Goal: Task Accomplishment & Management: Complete application form

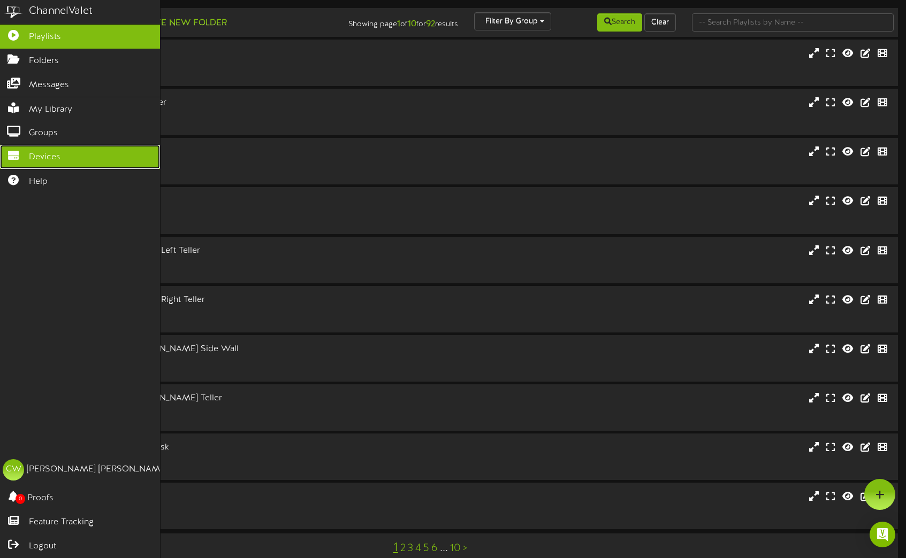
click at [37, 152] on span "Devices" at bounding box center [45, 157] width 32 height 12
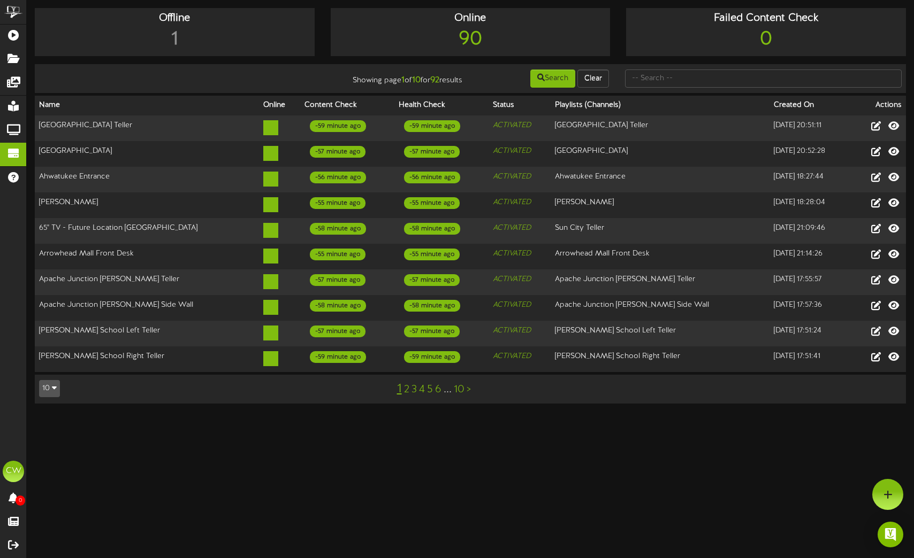
click at [55, 384] on icon "button" at bounding box center [54, 387] width 5 height 7
click at [47, 362] on div "100" at bounding box center [50, 368] width 20 height 16
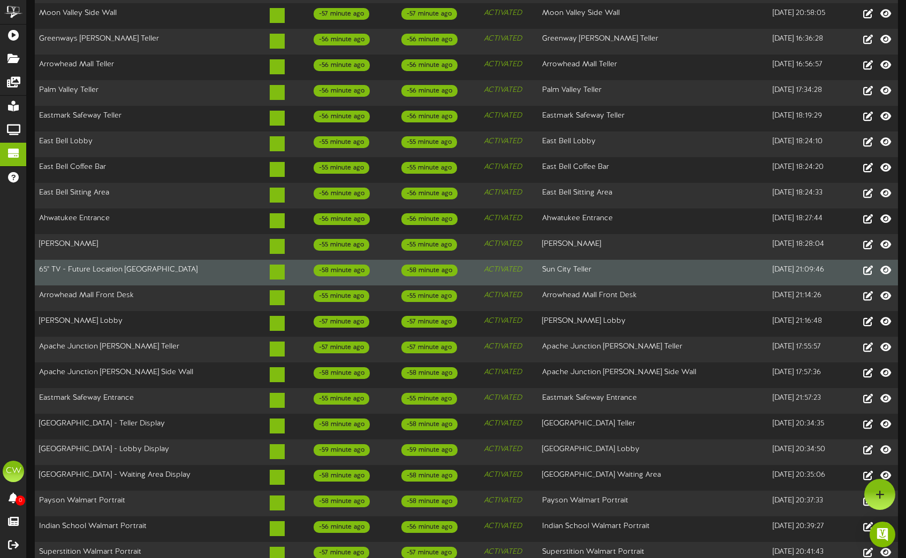
scroll to position [899, 0]
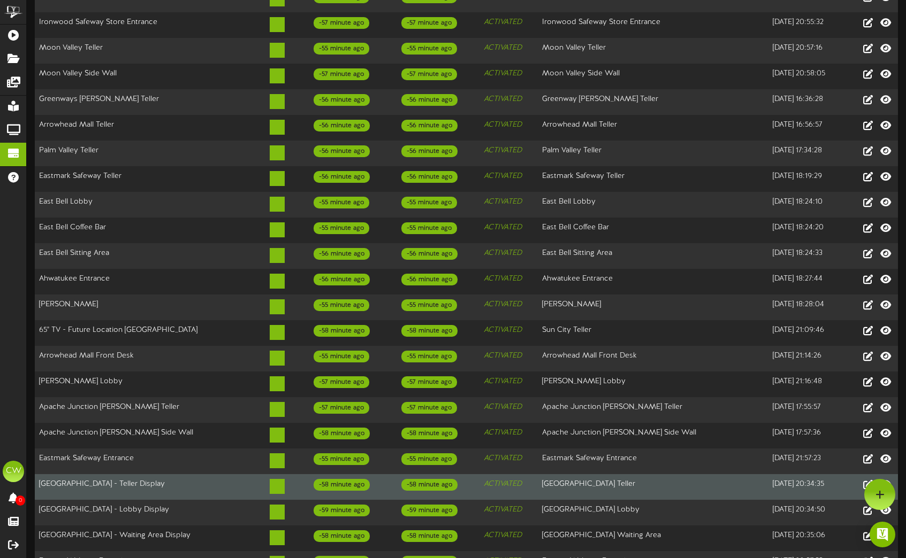
click at [161, 474] on td "[GEOGRAPHIC_DATA] - Teller Display" at bounding box center [150, 487] width 231 height 26
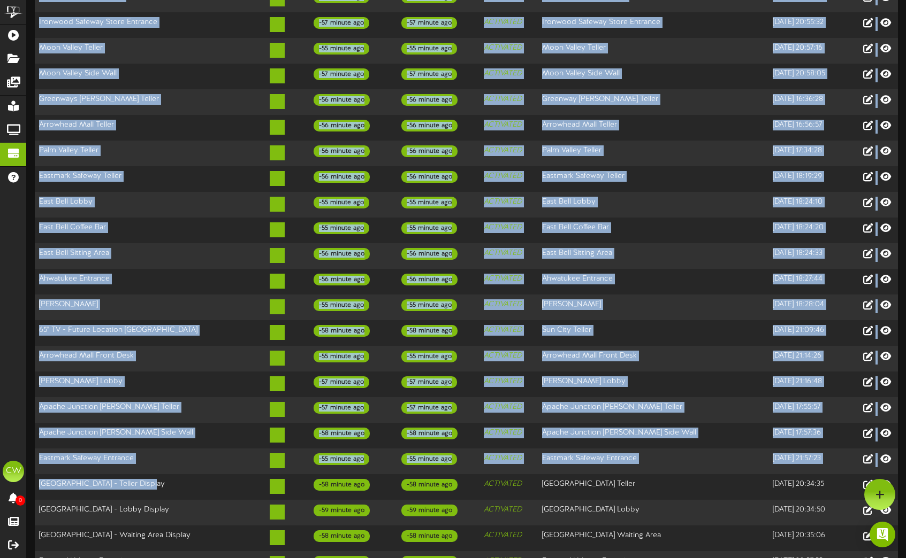
drag, startPoint x: 172, startPoint y: 432, endPoint x: 34, endPoint y: 436, distance: 137.5
click at [34, 436] on div "Offline 1 Online 90 Failed Content Check 0 Showing page 1 of 1 for 92 results S…" at bounding box center [466, 364] width 879 height 2511
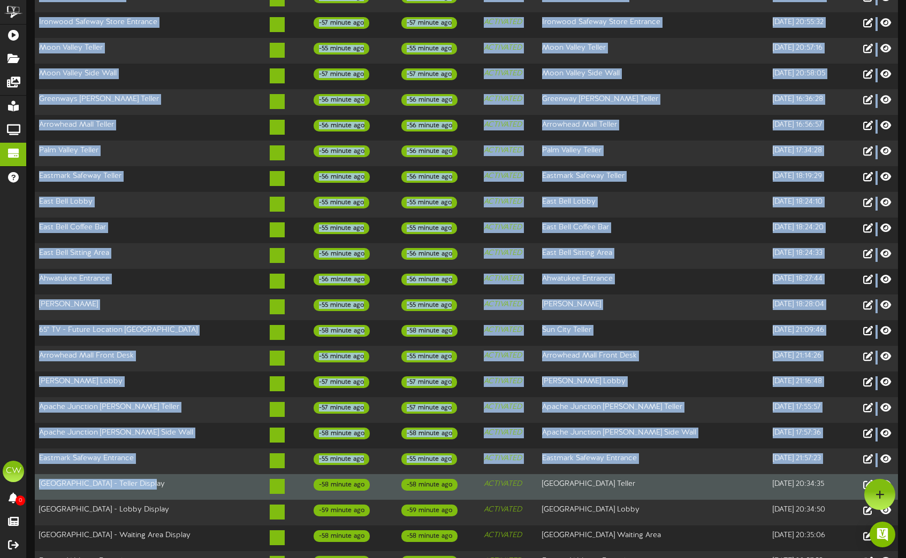
click at [164, 474] on td "[GEOGRAPHIC_DATA] - Teller Display" at bounding box center [150, 487] width 231 height 26
click at [148, 474] on td "[GEOGRAPHIC_DATA] - Teller Display" at bounding box center [150, 487] width 231 height 26
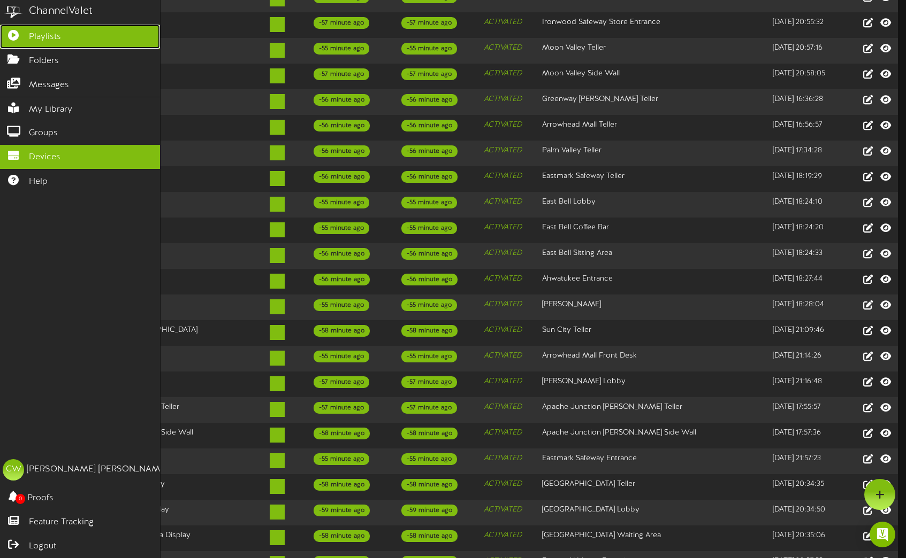
click at [52, 39] on span "Playlists" at bounding box center [45, 37] width 32 height 12
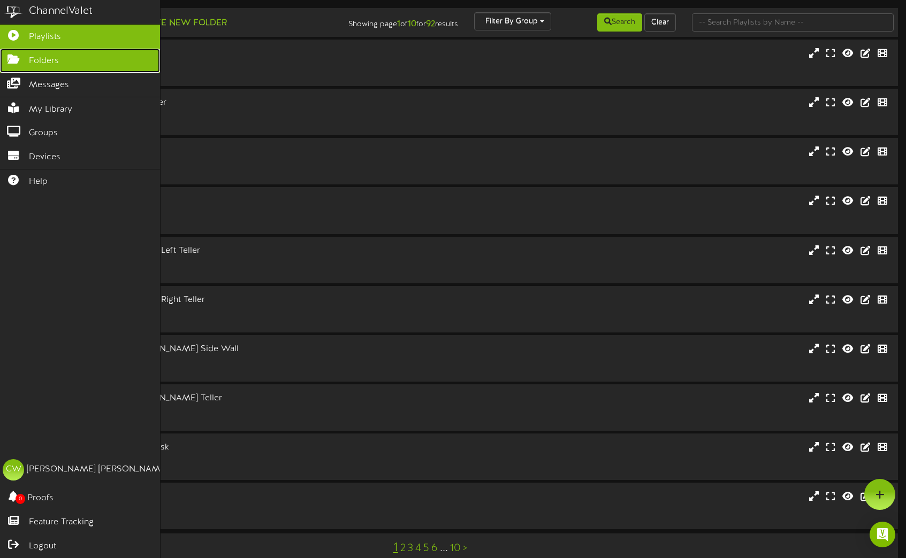
click at [19, 58] on icon at bounding box center [13, 58] width 27 height 8
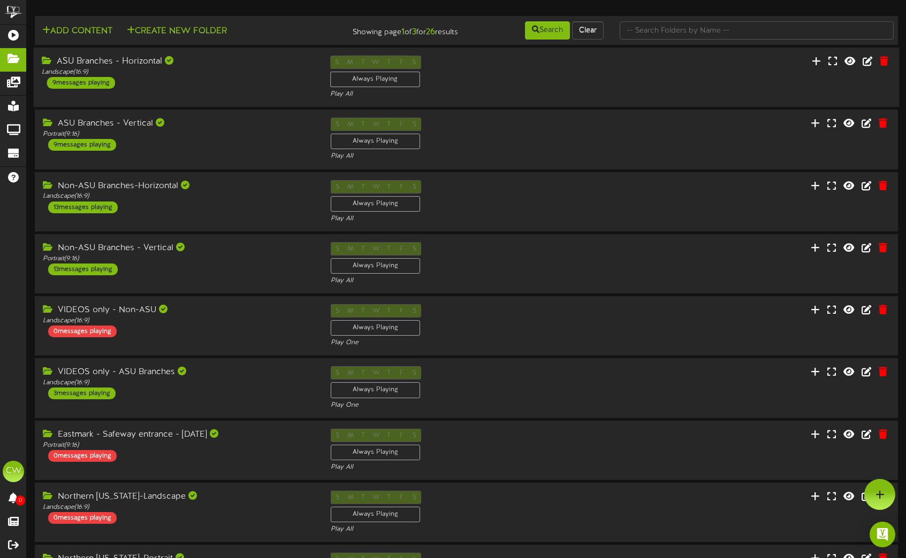
click at [273, 82] on div "ASU Branches - Horizontal Landscape ( 16:9 ) 9 messages playing" at bounding box center [178, 72] width 288 height 33
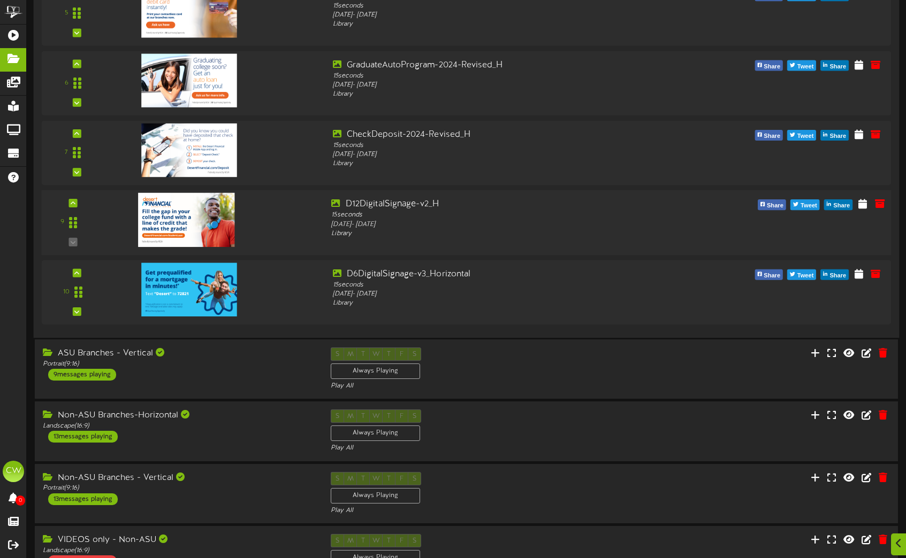
scroll to position [481, 0]
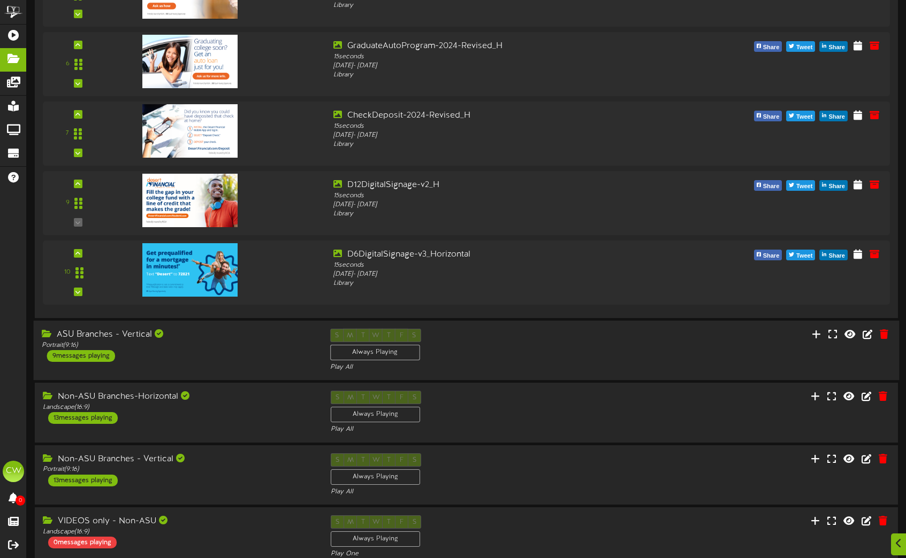
click at [589, 344] on div "S M T W T F S Always Playing Play All" at bounding box center [466, 351] width 288 height 44
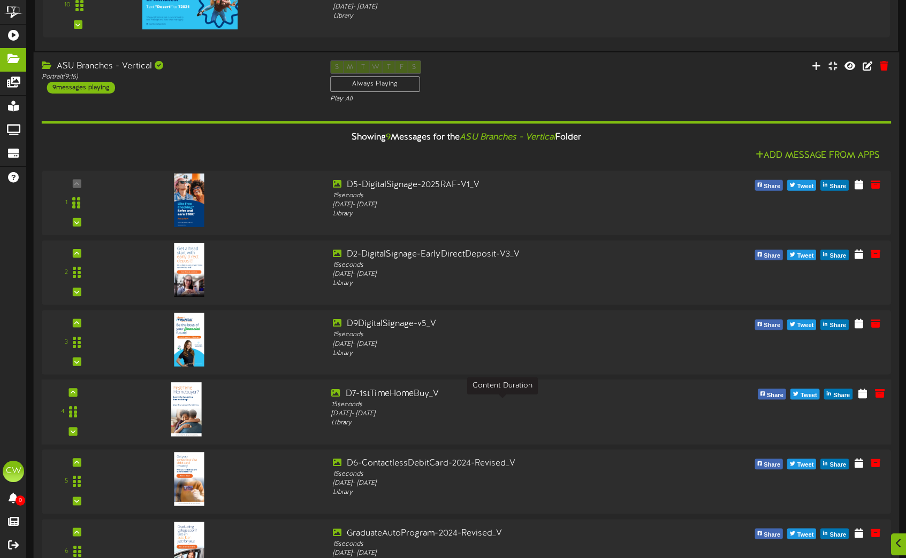
scroll to position [802, 0]
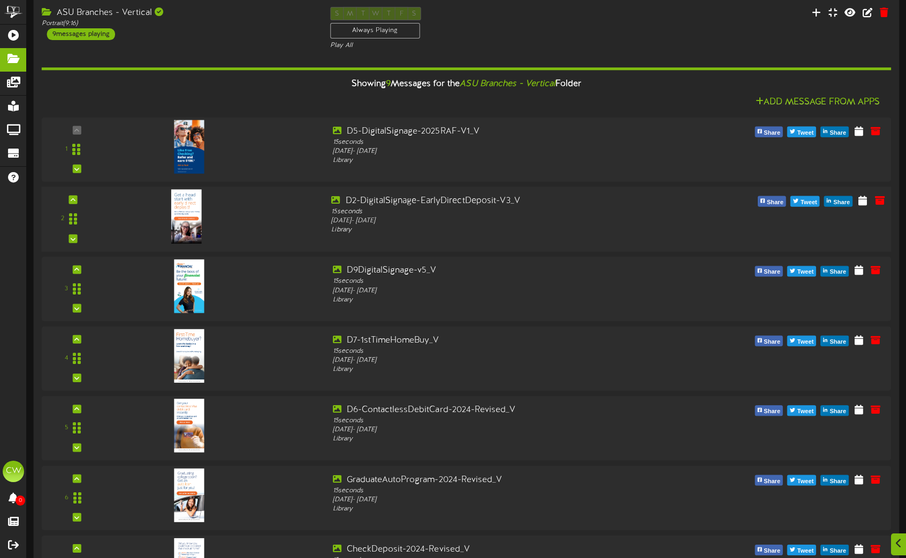
click at [183, 212] on img at bounding box center [186, 216] width 30 height 54
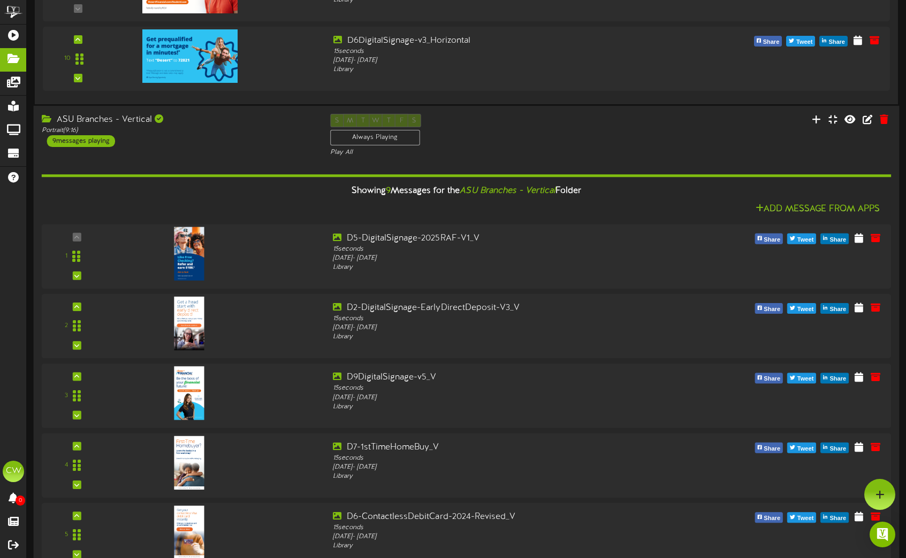
scroll to position [642, 0]
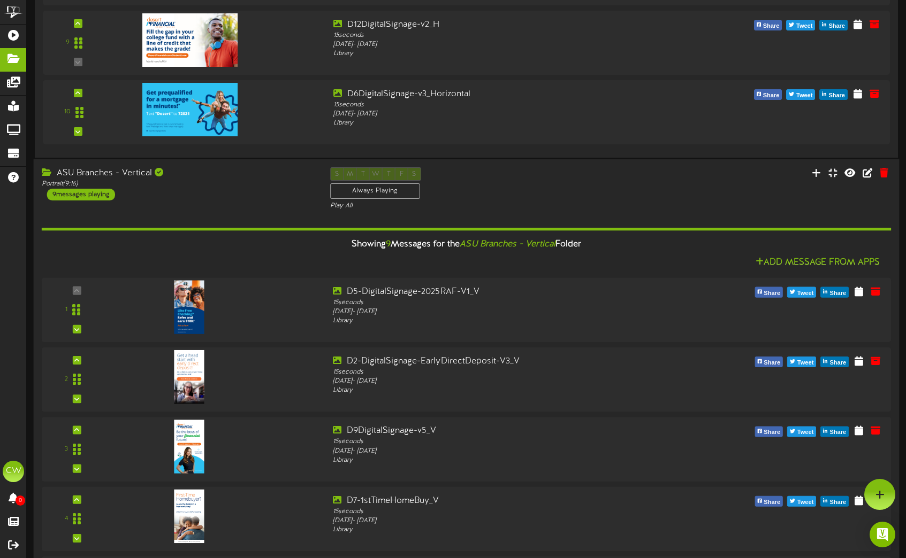
click at [259, 179] on div "ASU Branches - Vertical" at bounding box center [178, 173] width 272 height 12
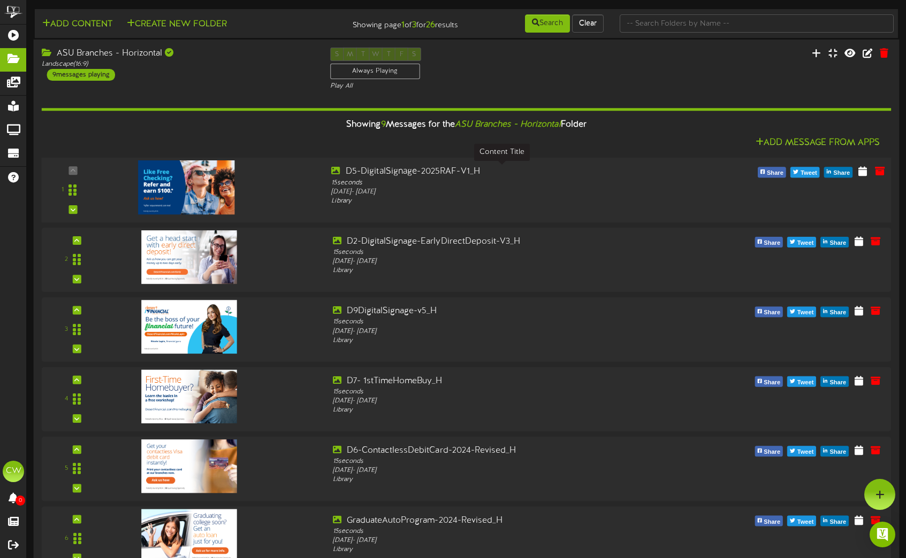
scroll to position [0, 0]
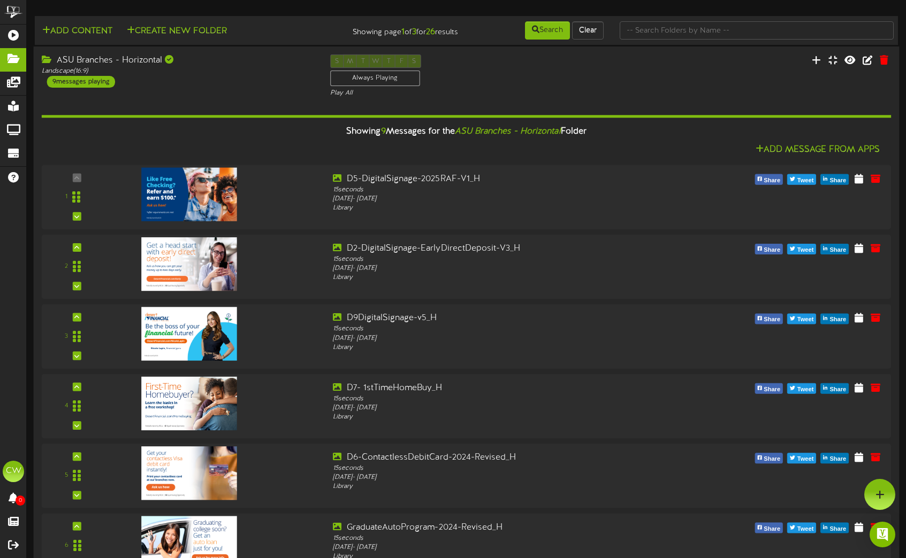
click at [285, 63] on div "ASU Branches - Horizontal" at bounding box center [178, 61] width 272 height 12
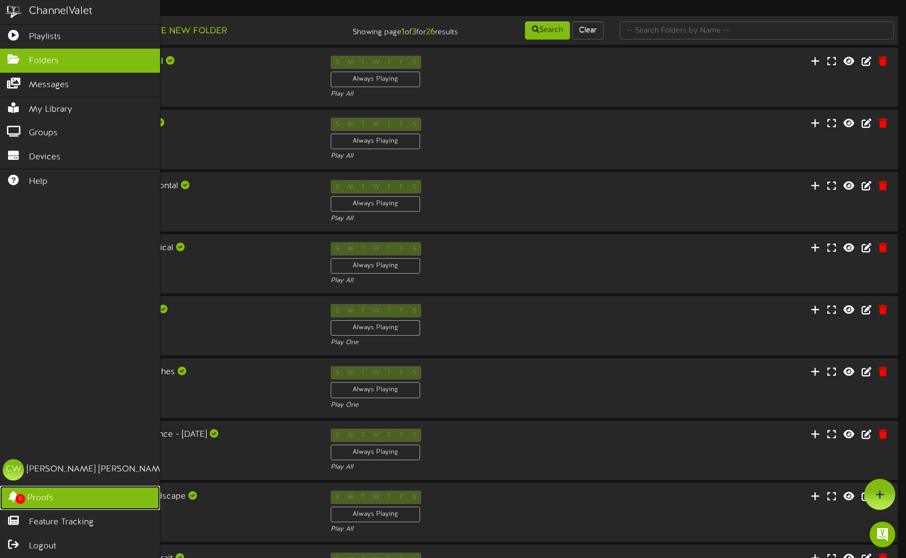
click at [14, 500] on icon at bounding box center [13, 496] width 27 height 8
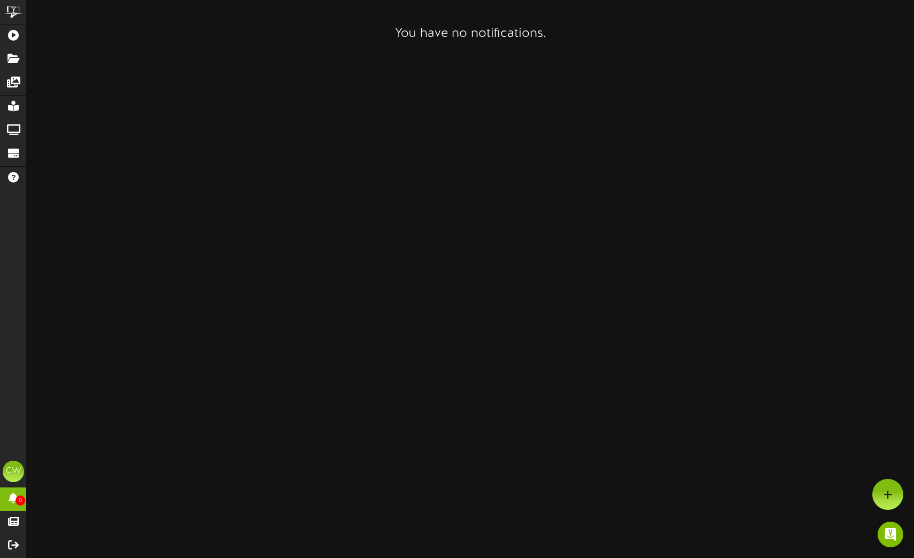
click at [380, 46] on html "ChannelValet Playlists Folders Messages My Library Groups Devices Help CW [PERS…" at bounding box center [457, 23] width 914 height 46
click at [470, 46] on html "ChannelValet Playlists Folders Messages My Library Groups Devices Help CW [PERS…" at bounding box center [457, 23] width 914 height 46
drag, startPoint x: 413, startPoint y: 240, endPoint x: 408, endPoint y: 237, distance: 5.8
click at [413, 46] on html "ChannelValet Playlists Folders Messages My Library Groups Devices Help CW [PERS…" at bounding box center [457, 23] width 914 height 46
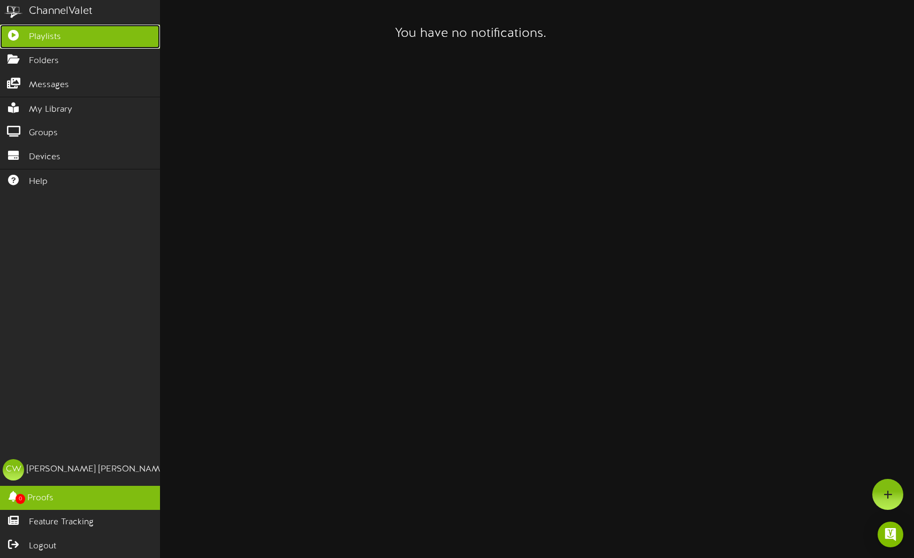
click at [22, 32] on icon at bounding box center [13, 34] width 27 height 8
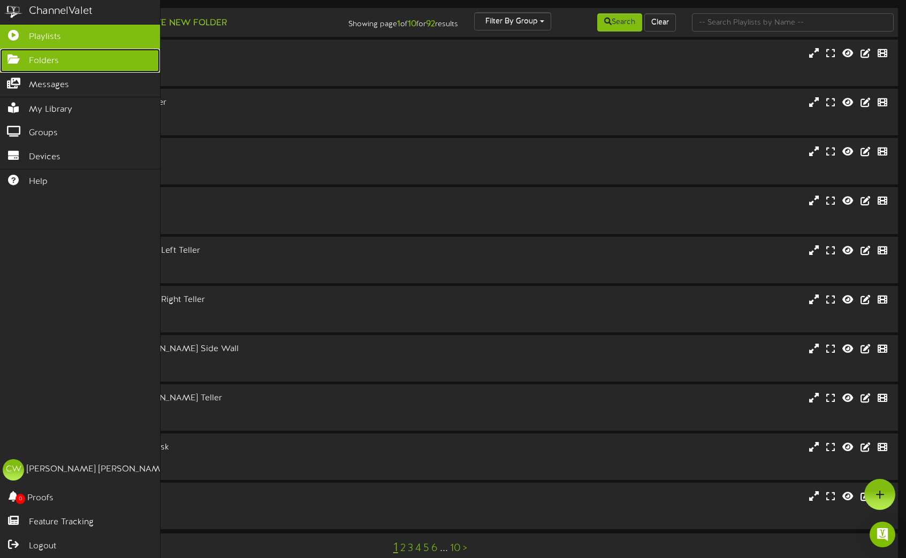
click at [22, 59] on icon at bounding box center [13, 58] width 27 height 8
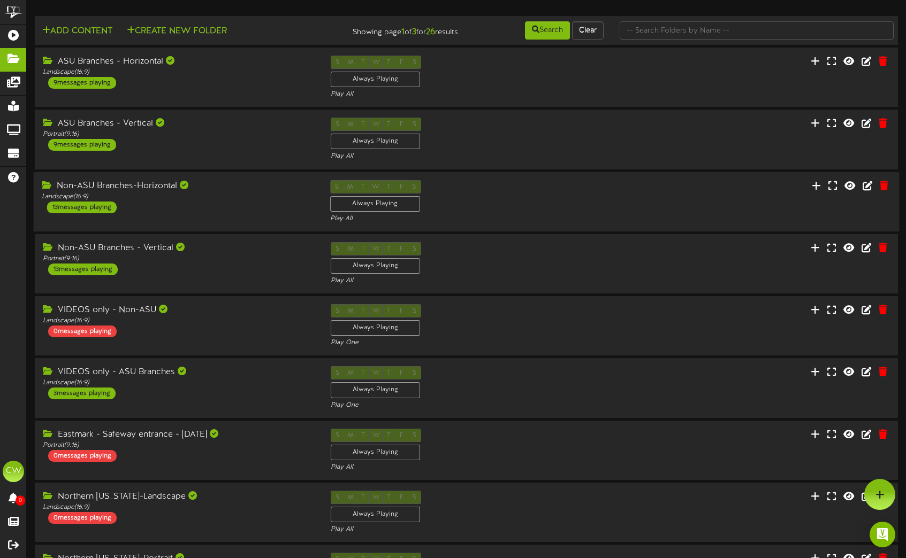
click at [266, 206] on div "Non-ASU Branches-Horizontal Landscape ( 16:9 ) 13 messages playing" at bounding box center [178, 196] width 288 height 33
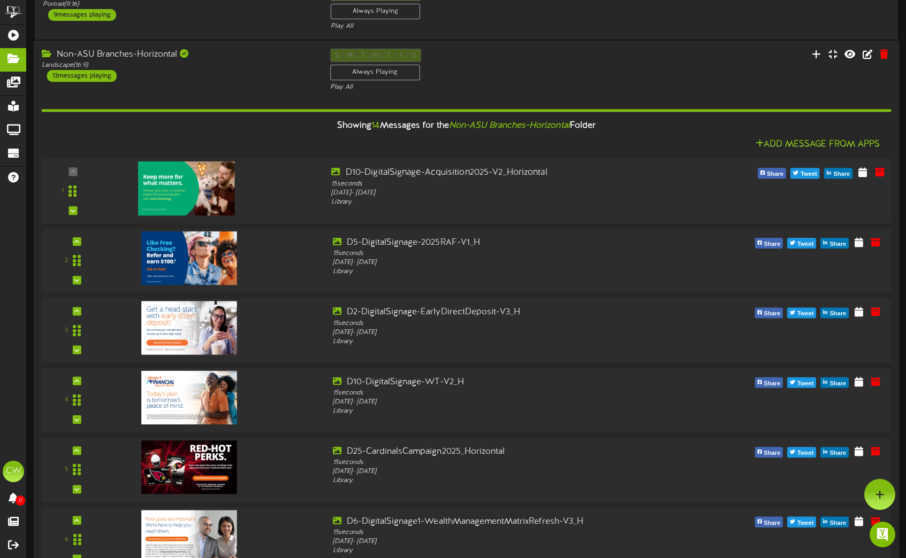
scroll to position [107, 0]
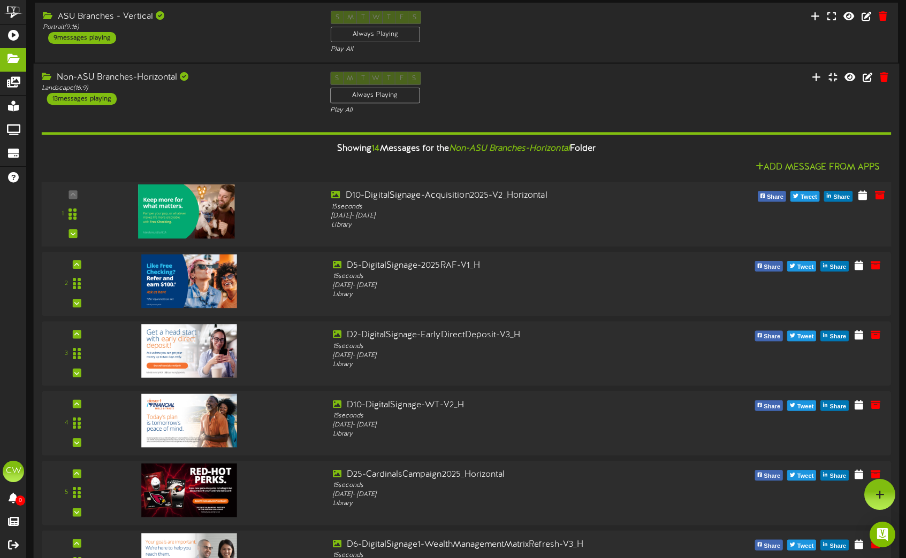
click at [188, 211] on img at bounding box center [186, 212] width 96 height 54
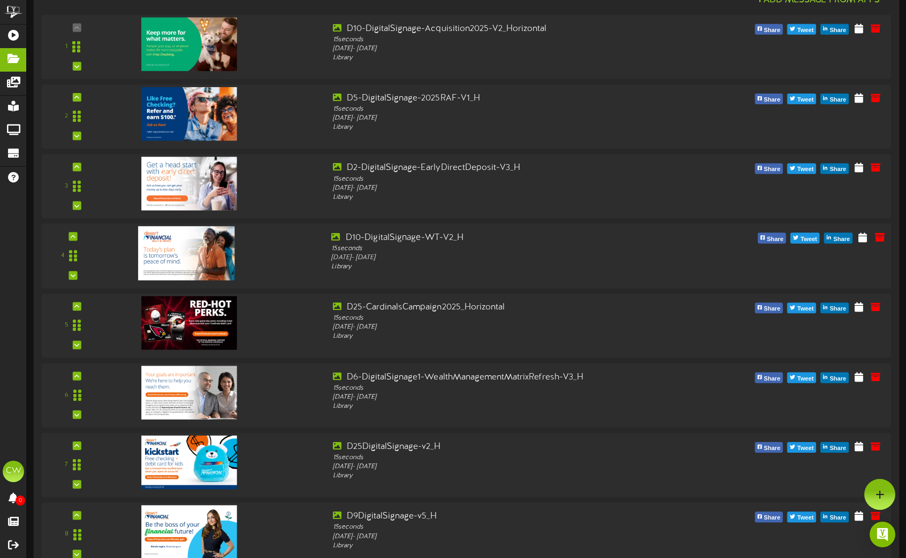
scroll to position [267, 0]
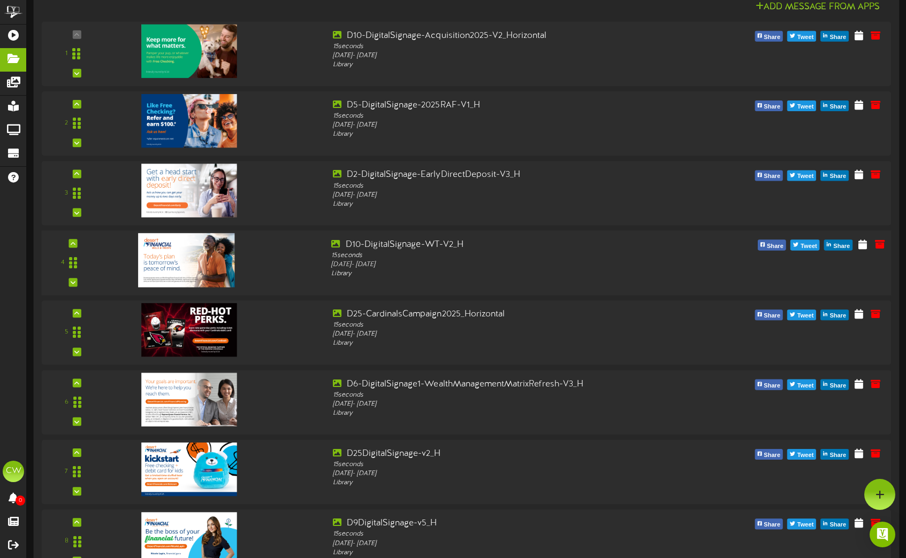
click at [190, 249] on img at bounding box center [186, 260] width 96 height 54
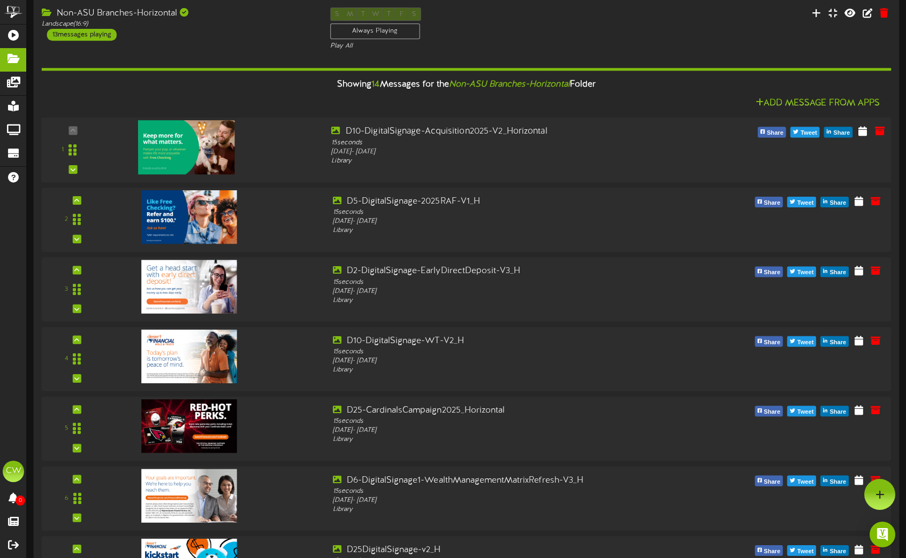
scroll to position [107, 0]
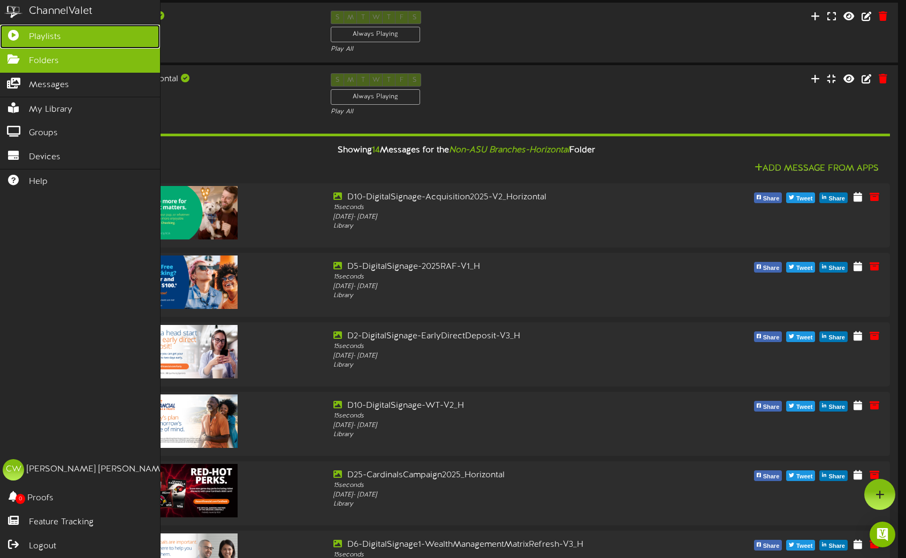
click at [55, 42] on span "Playlists" at bounding box center [45, 37] width 32 height 12
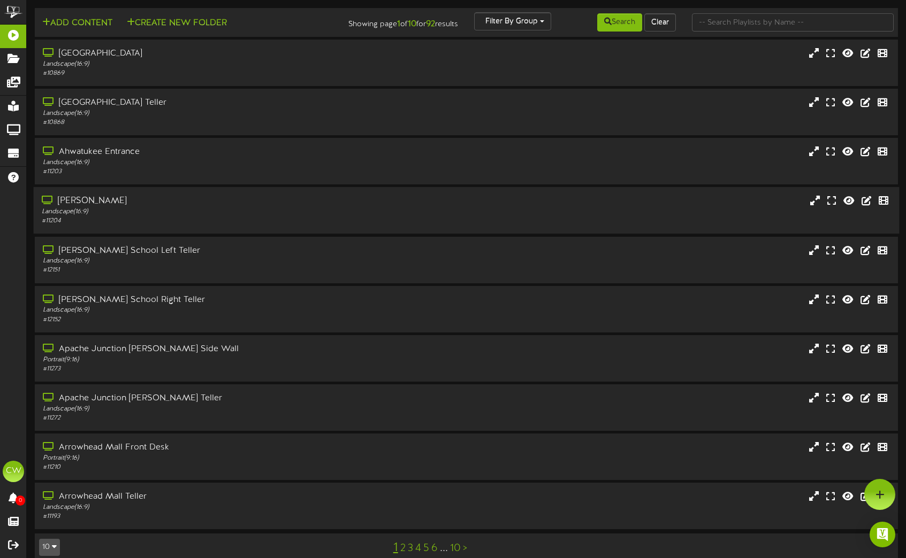
click at [208, 210] on div "Landscape ( 16:9 )" at bounding box center [214, 212] width 344 height 9
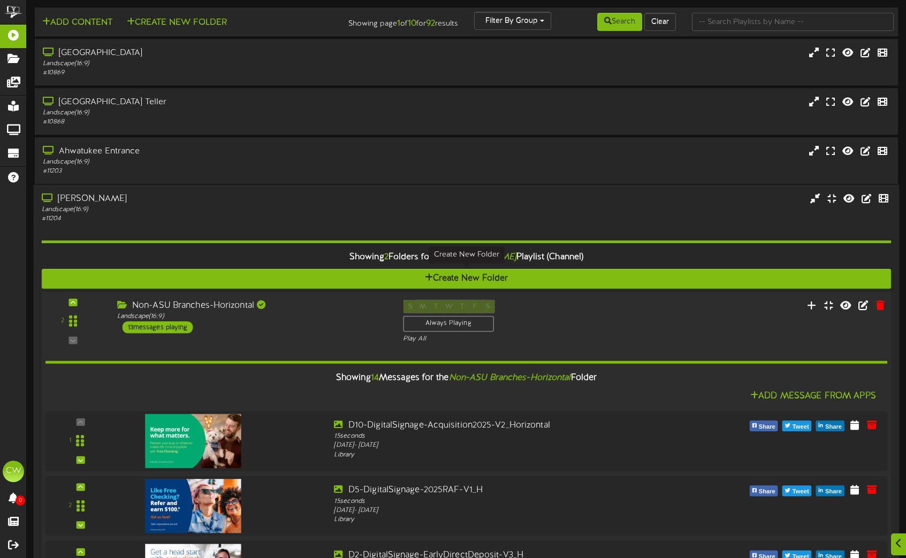
scroll to position [107, 0]
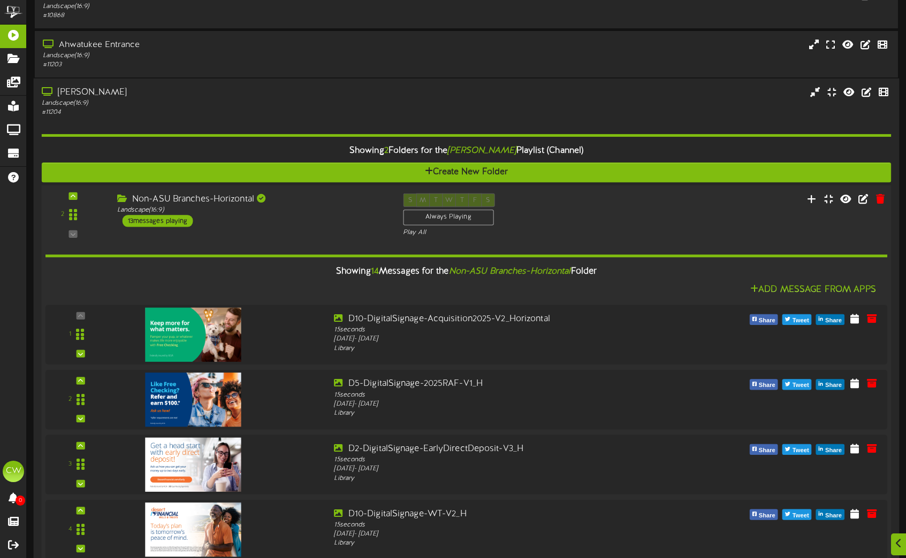
click at [596, 212] on div "S M T W T F S Always Playing Play All" at bounding box center [502, 216] width 214 height 44
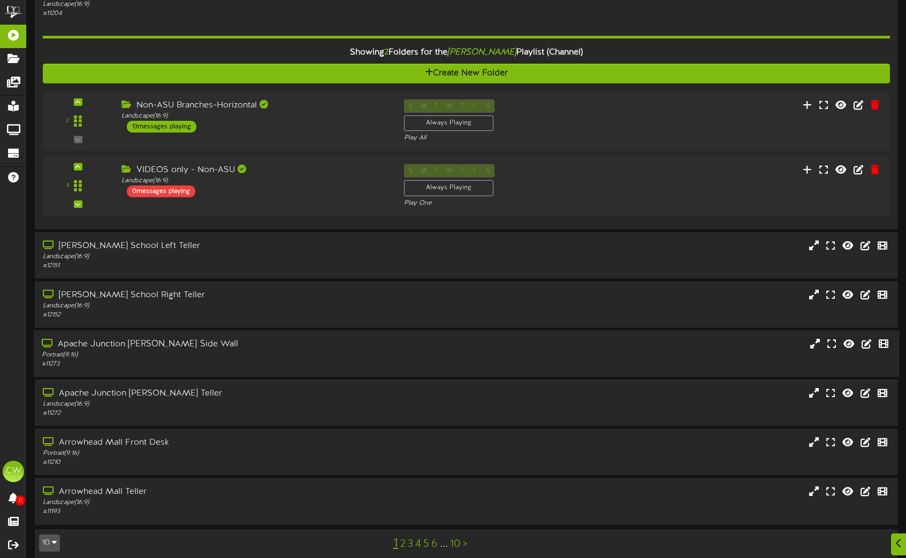
scroll to position [218, 0]
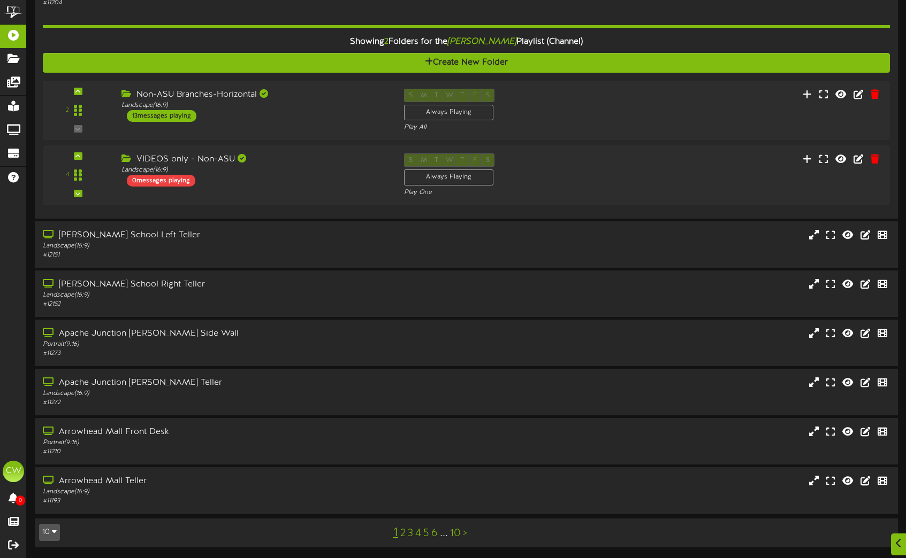
click at [403, 532] on link "2" at bounding box center [402, 534] width 5 height 12
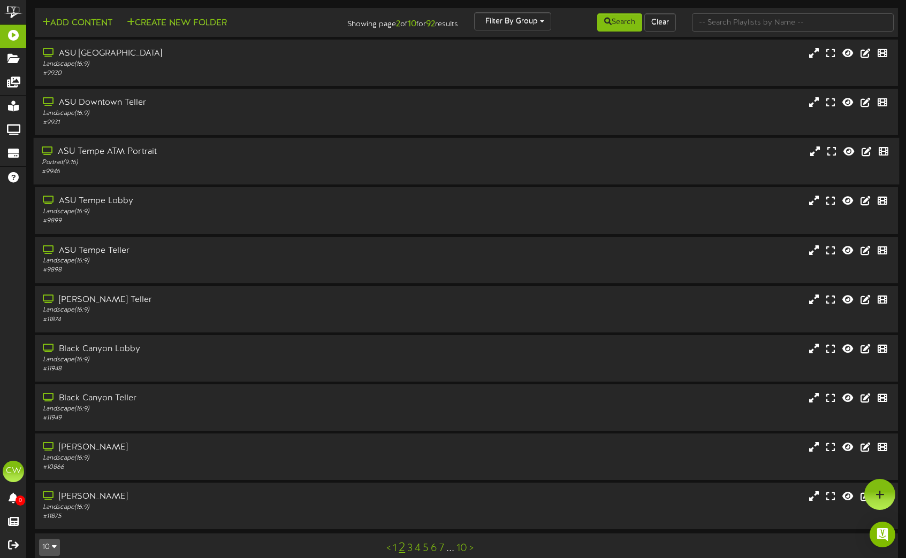
click at [248, 154] on div "ASU Tempe ATM Portrait" at bounding box center [214, 152] width 344 height 12
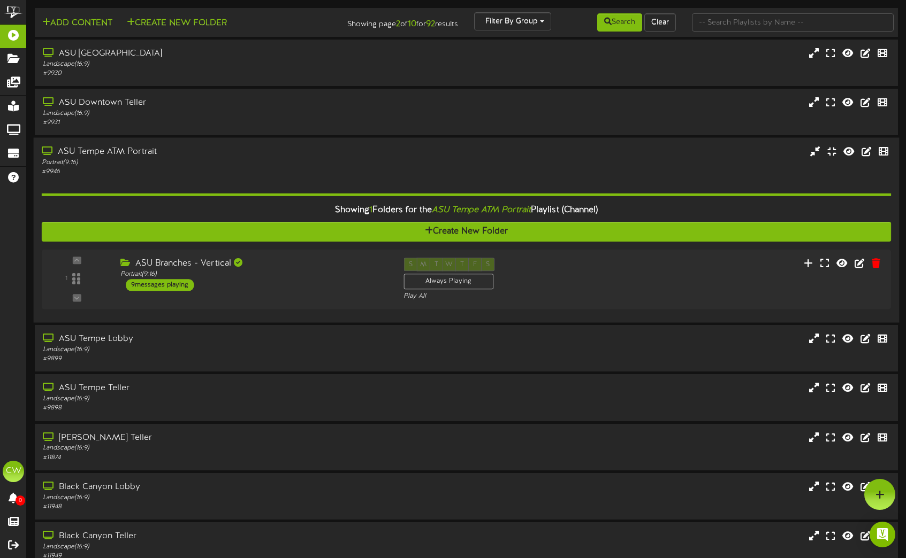
drag, startPoint x: 214, startPoint y: 154, endPoint x: 225, endPoint y: 175, distance: 23.2
click at [216, 155] on div "ASU Tempe ATM Portrait" at bounding box center [214, 152] width 344 height 12
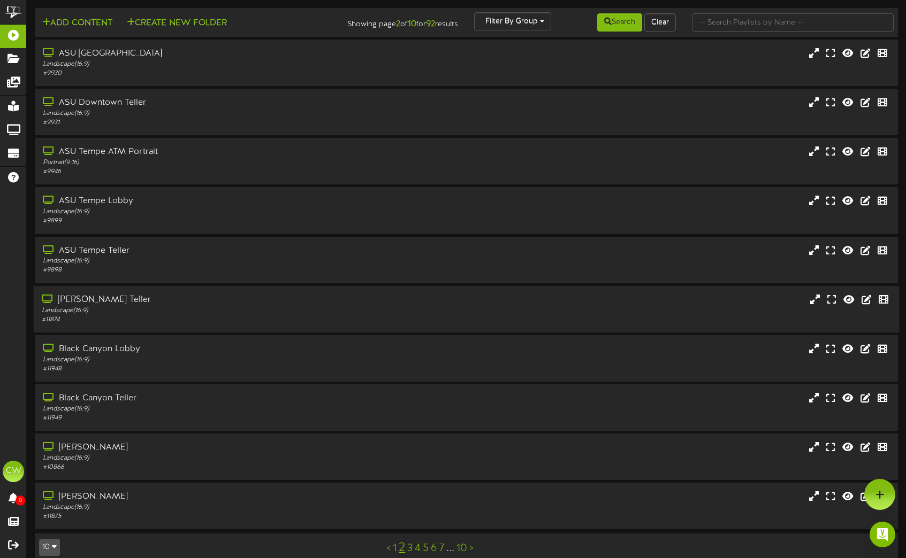
click at [246, 311] on div "Landscape ( 16:9 )" at bounding box center [214, 310] width 344 height 9
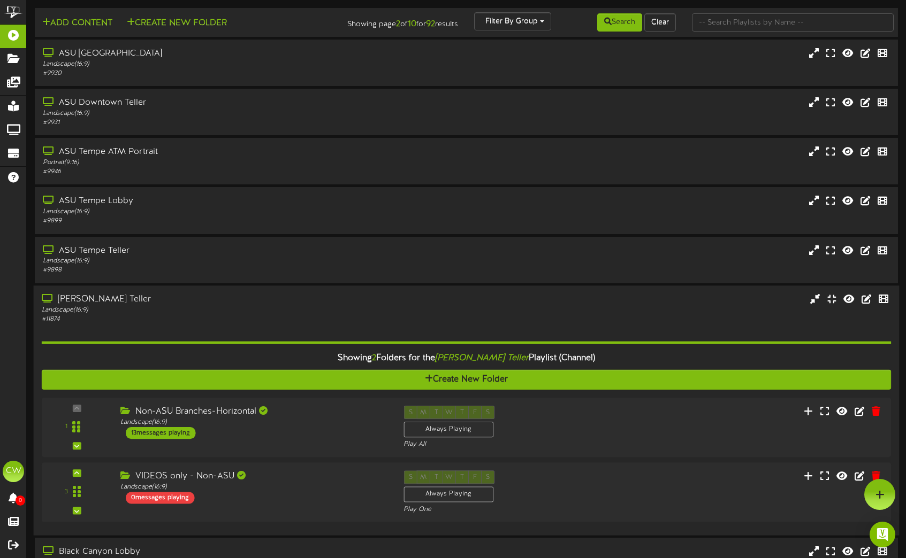
click at [273, 308] on div "Landscape ( 16:9 )" at bounding box center [214, 310] width 344 height 9
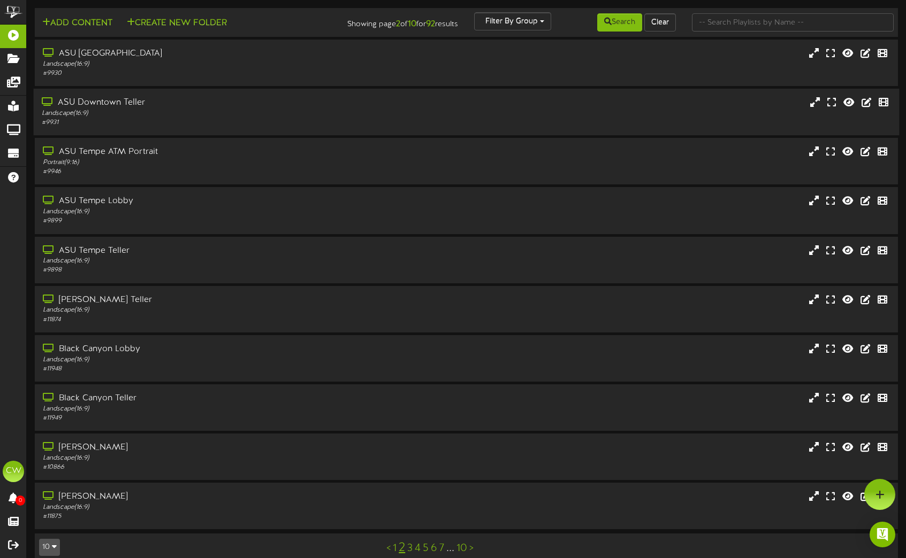
click at [217, 113] on div "Landscape ( 16:9 )" at bounding box center [214, 113] width 344 height 9
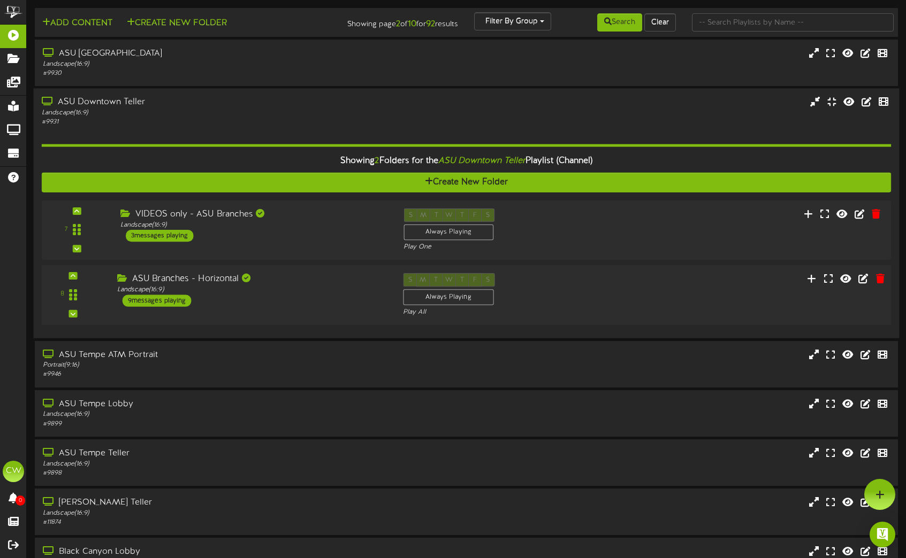
click at [356, 295] on div "ASU Branches - Horizontal Landscape ( 16:9 ) 9 messages playing" at bounding box center [252, 290] width 286 height 34
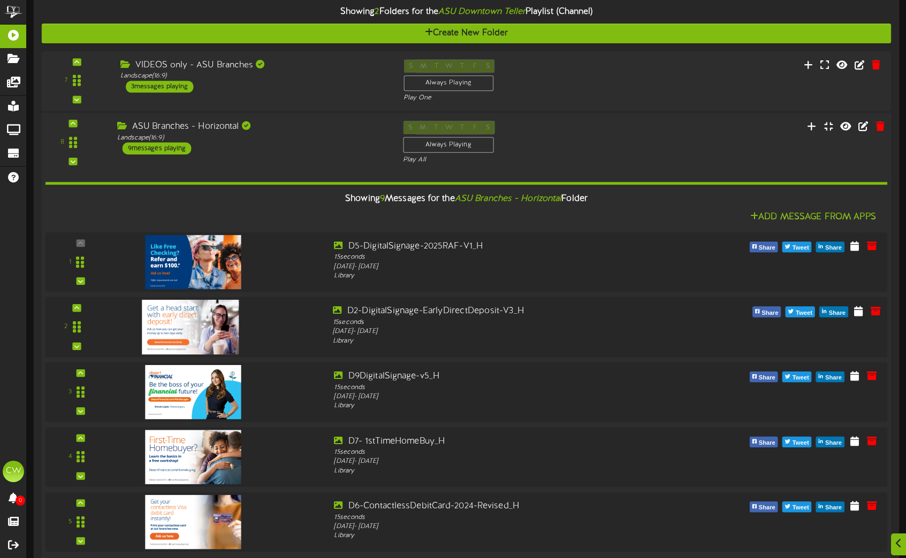
scroll to position [160, 0]
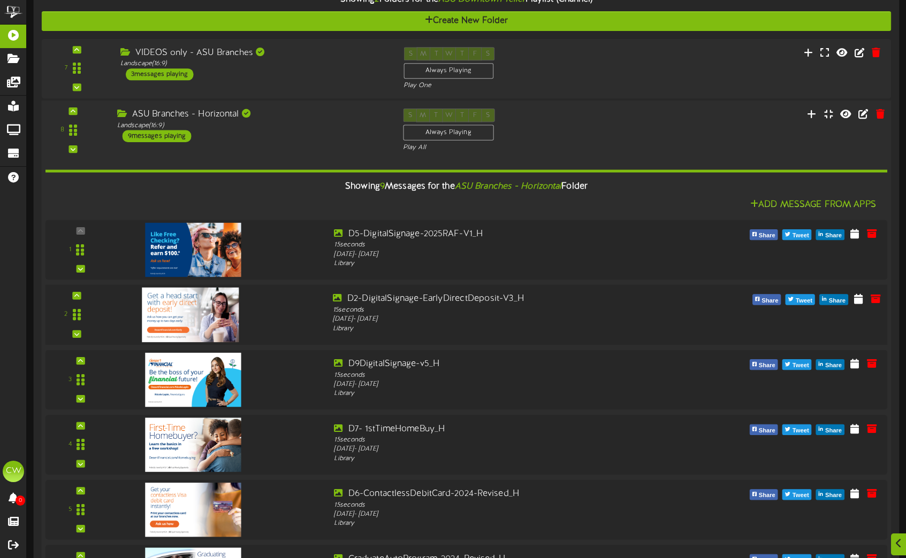
click at [194, 326] on img at bounding box center [190, 315] width 97 height 55
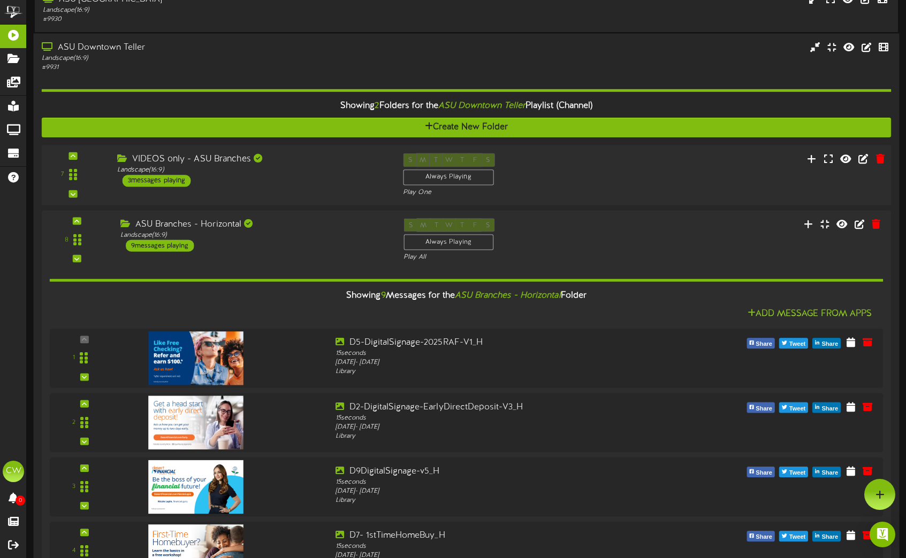
scroll to position [53, 0]
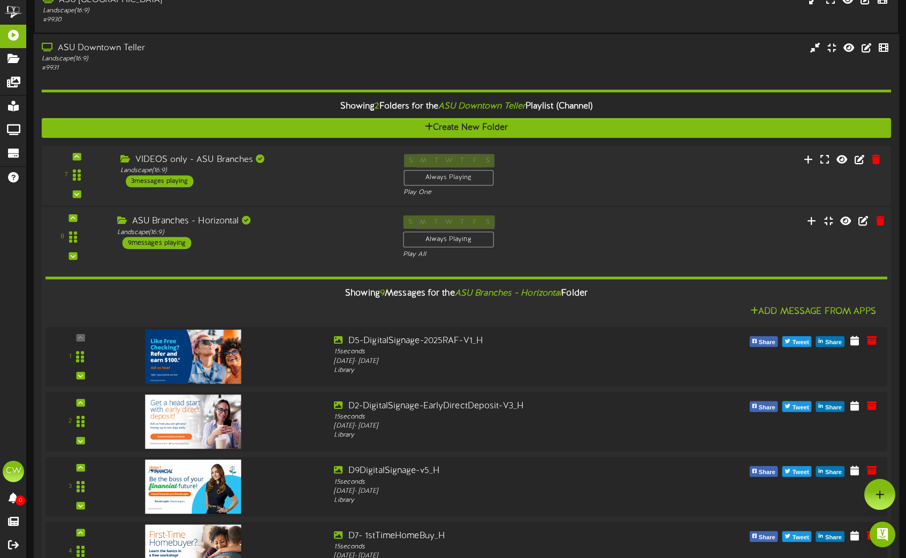
click at [348, 243] on div "ASU Branches - Horizontal Landscape ( 16:9 ) 9 messages playing" at bounding box center [252, 233] width 286 height 34
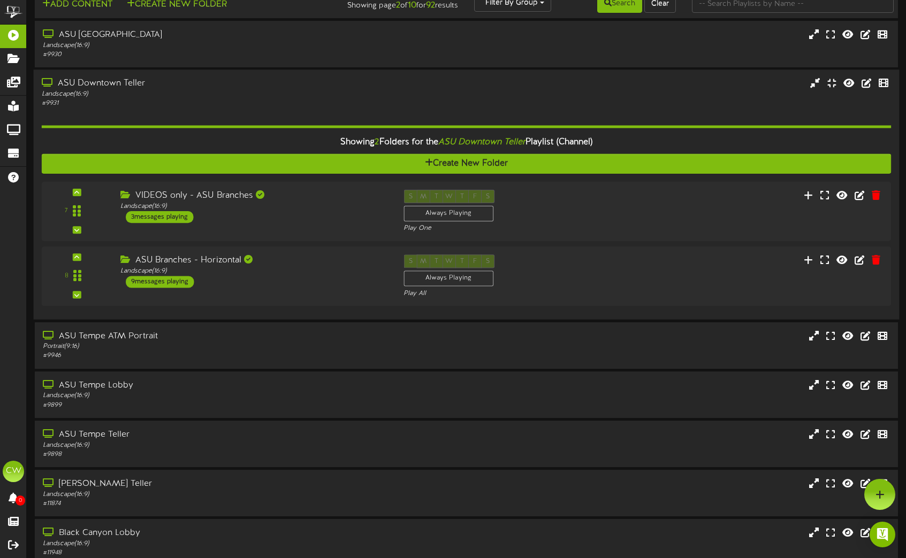
scroll to position [0, 0]
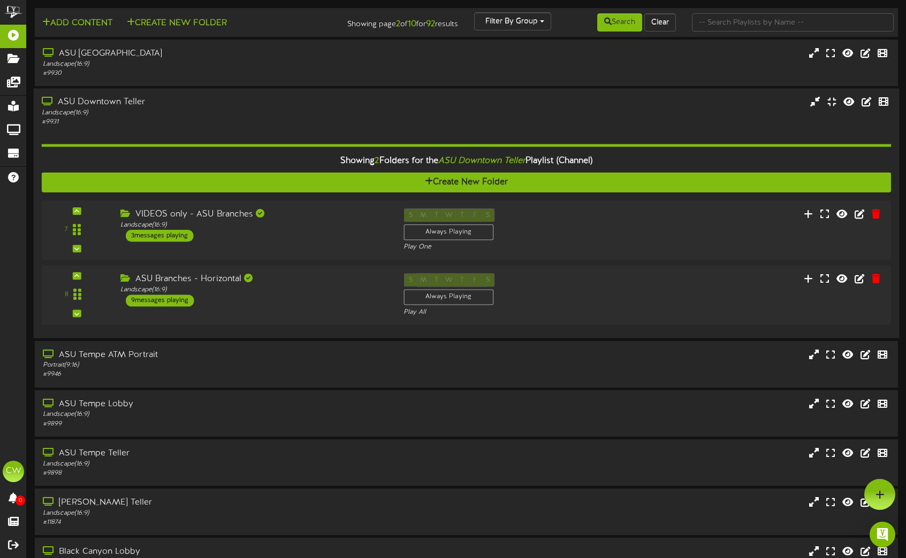
click at [318, 115] on div "Landscape ( 16:9 )" at bounding box center [214, 113] width 344 height 9
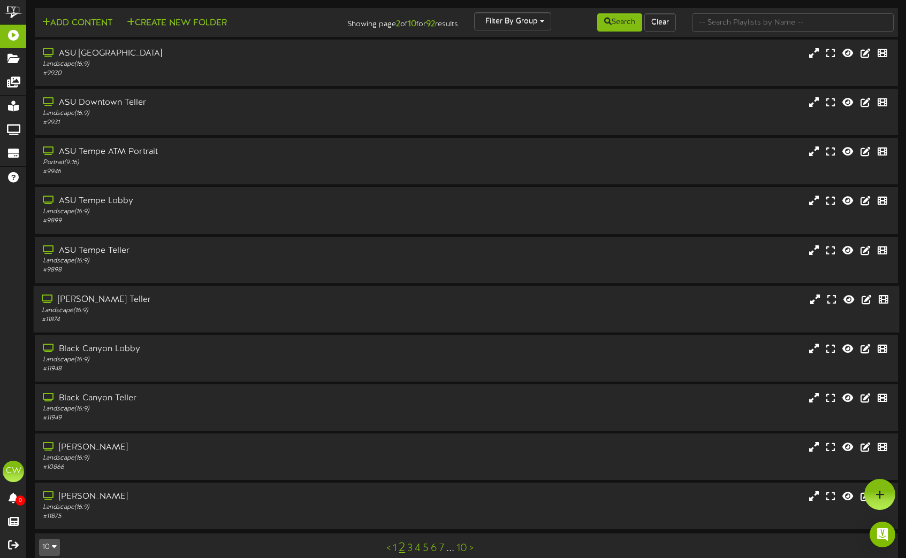
click at [246, 305] on div "[PERSON_NAME] Teller" at bounding box center [214, 300] width 344 height 12
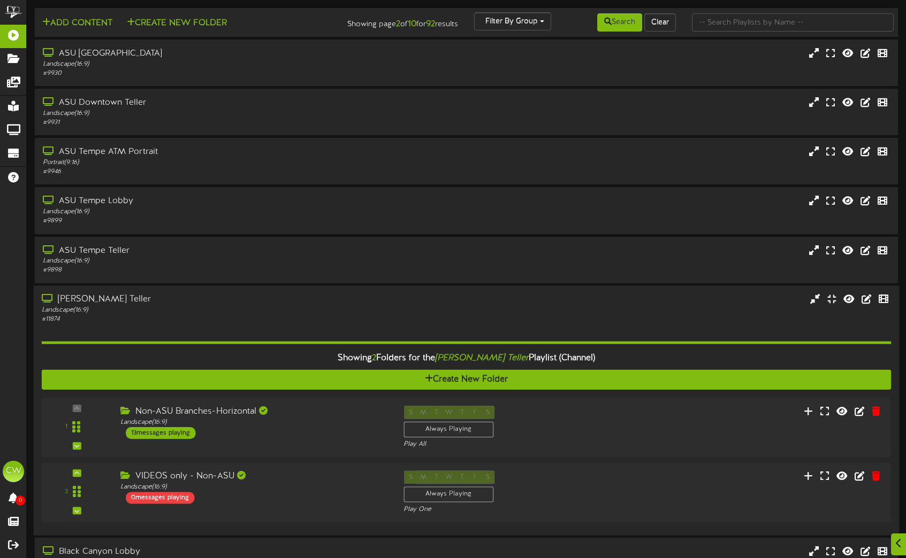
scroll to position [53, 0]
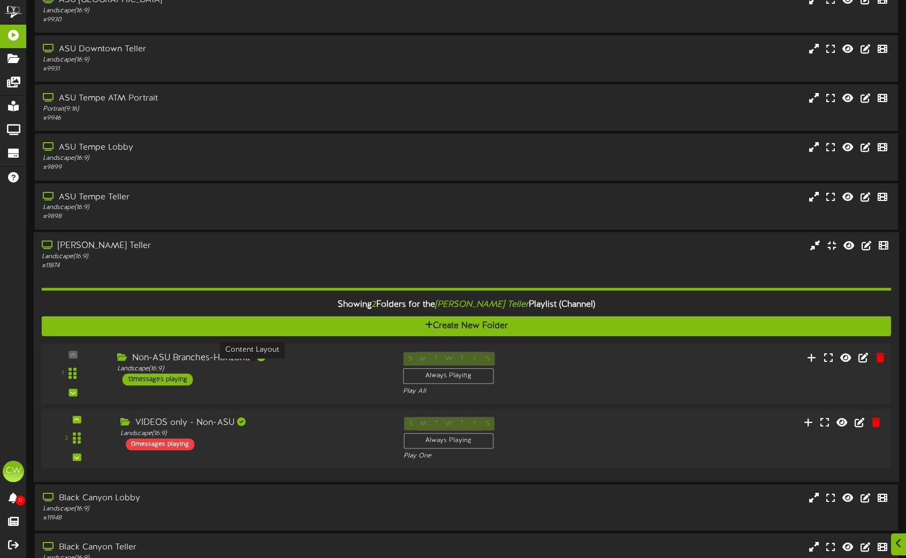
click at [330, 367] on div "Landscape ( 16:9 )" at bounding box center [252, 368] width 270 height 9
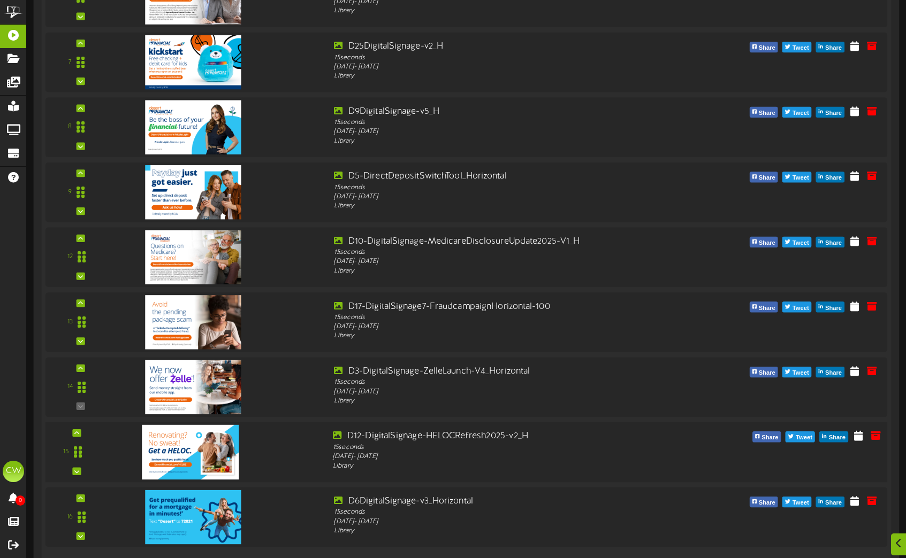
scroll to position [909, 0]
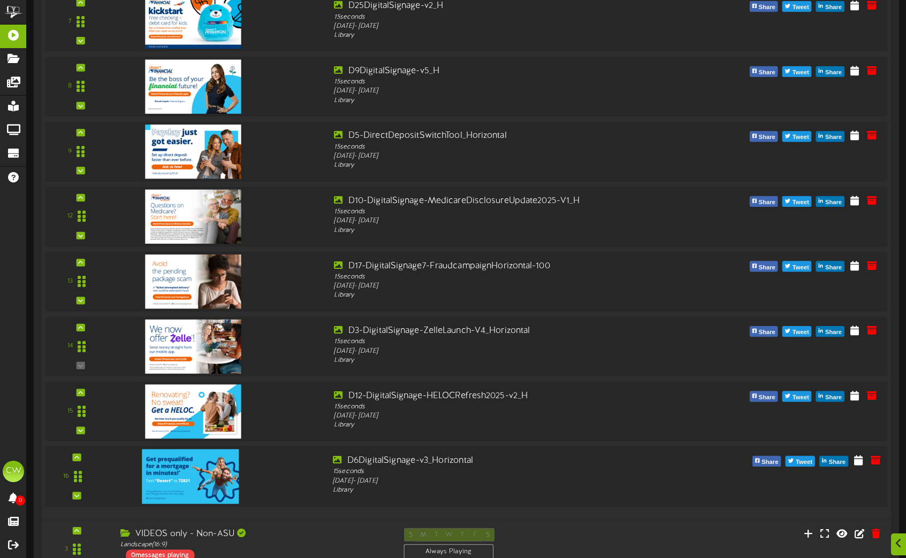
click at [184, 473] on img at bounding box center [190, 476] width 97 height 55
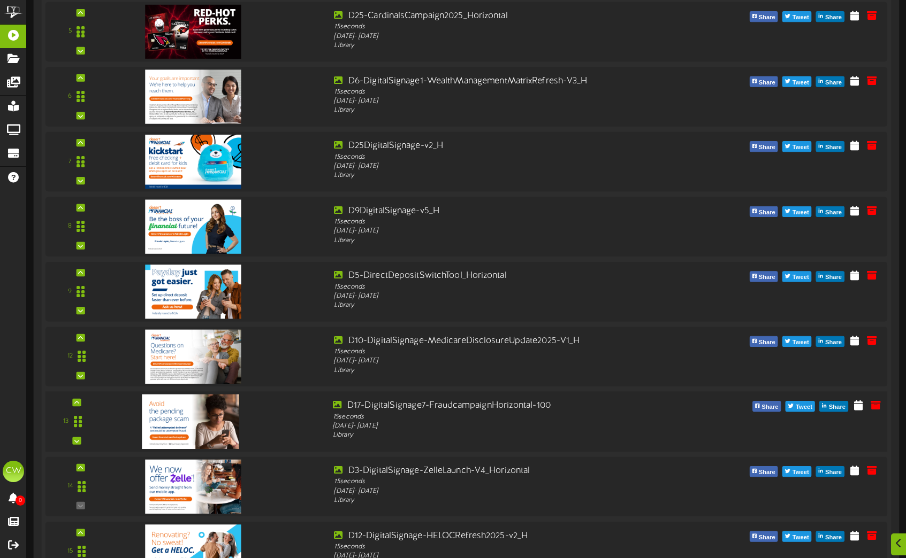
scroll to position [802, 0]
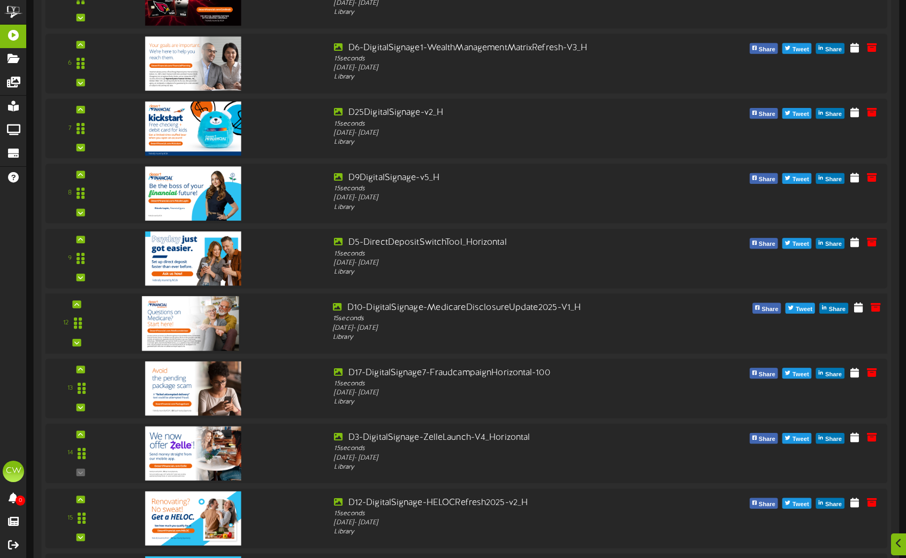
click at [202, 325] on img at bounding box center [190, 323] width 97 height 55
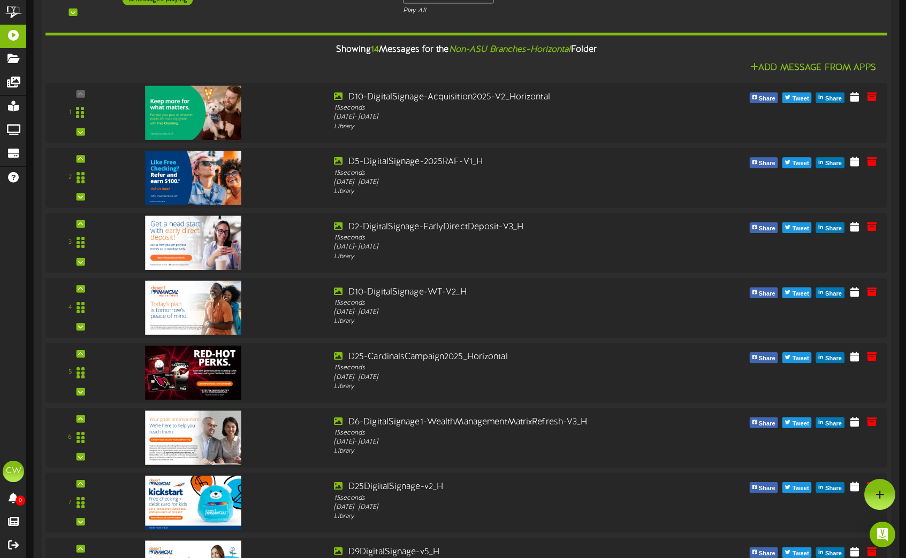
scroll to position [374, 0]
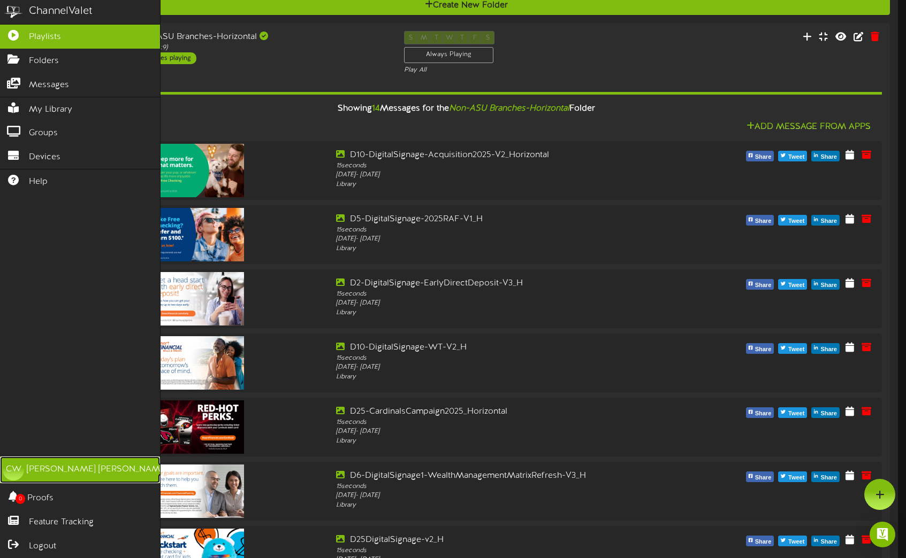
click at [66, 470] on div "[PERSON_NAME]" at bounding box center [97, 470] width 141 height 12
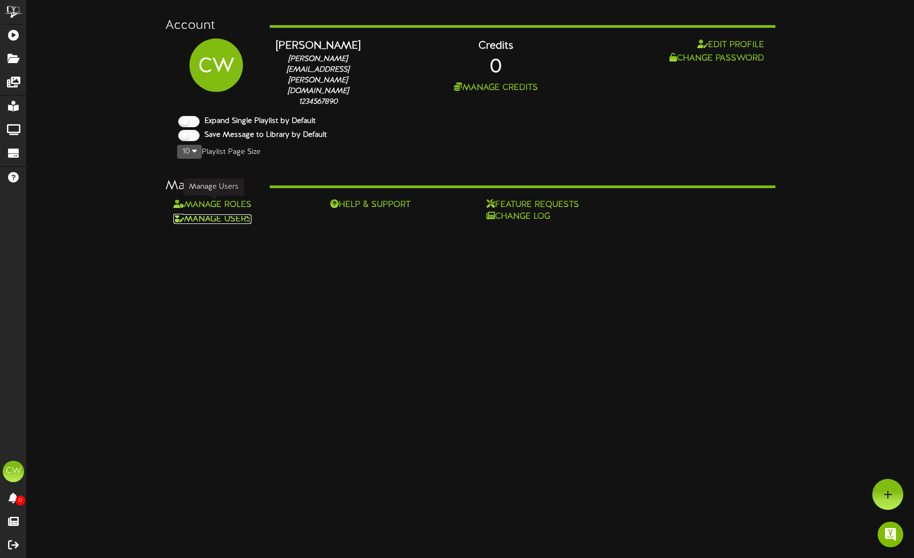
click at [221, 214] on link "Manage Users" at bounding box center [212, 219] width 78 height 10
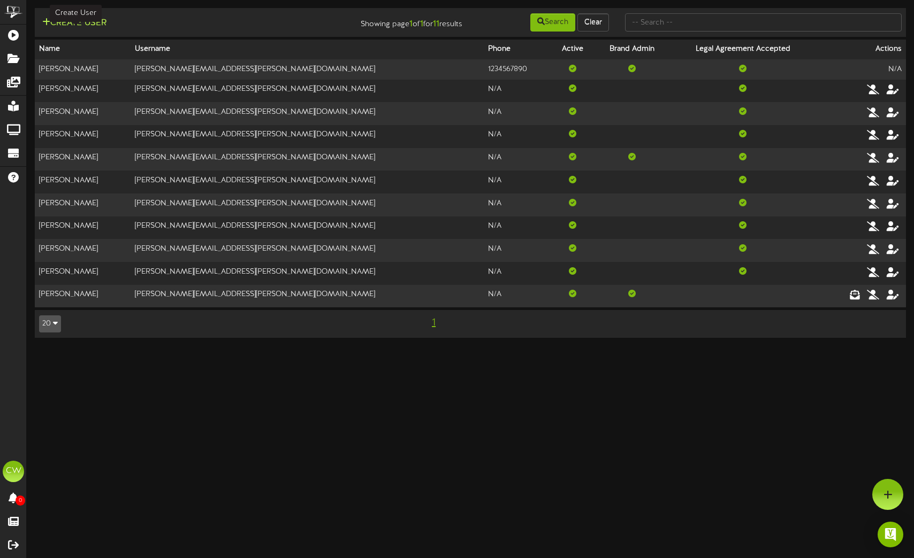
click at [90, 22] on button "Create User" at bounding box center [74, 23] width 71 height 13
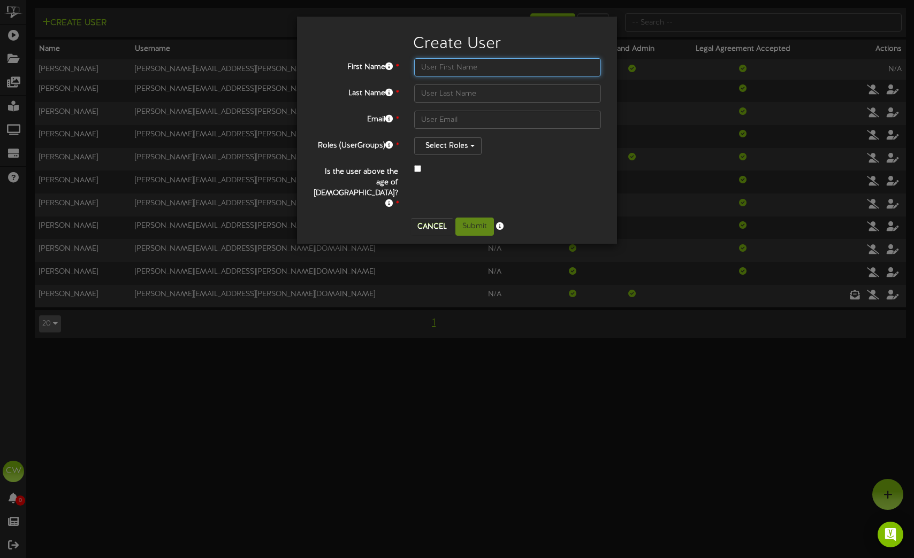
click at [446, 70] on input "text" at bounding box center [507, 67] width 187 height 18
type input "[PERSON_NAME]"
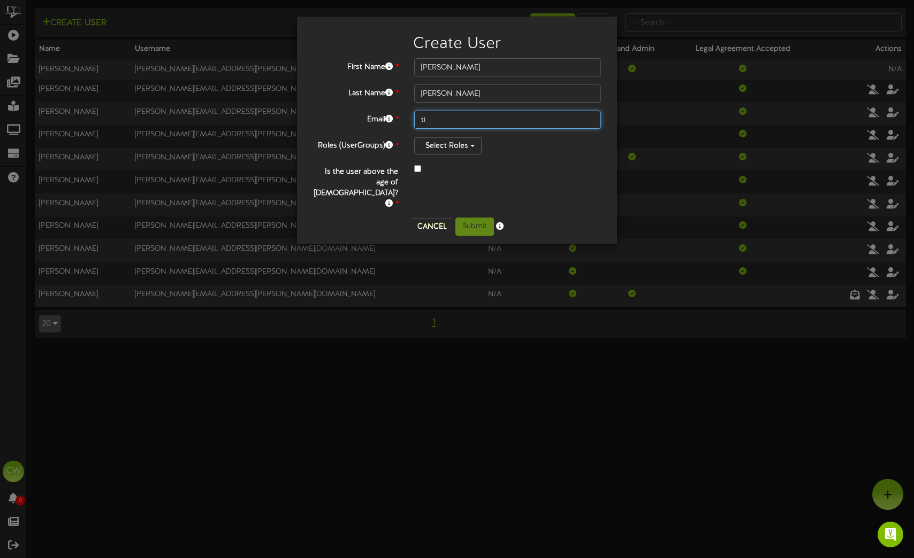
type input "t"
type input "[EMAIL_ADDRESS][PERSON_NAME][DOMAIN_NAME]"
click at [463, 150] on button "Select Roles" at bounding box center [447, 146] width 67 height 18
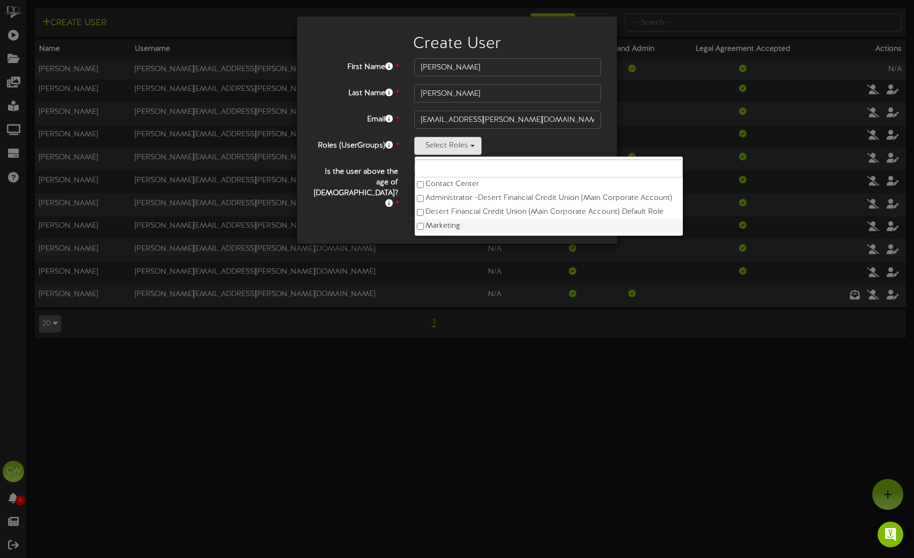
click at [440, 225] on label "Marketing" at bounding box center [549, 226] width 268 height 14
click at [323, 159] on div "First Name * [PERSON_NAME] Last Name * [GEOGRAPHIC_DATA] Email * [PERSON_NAME][…" at bounding box center [457, 133] width 288 height 151
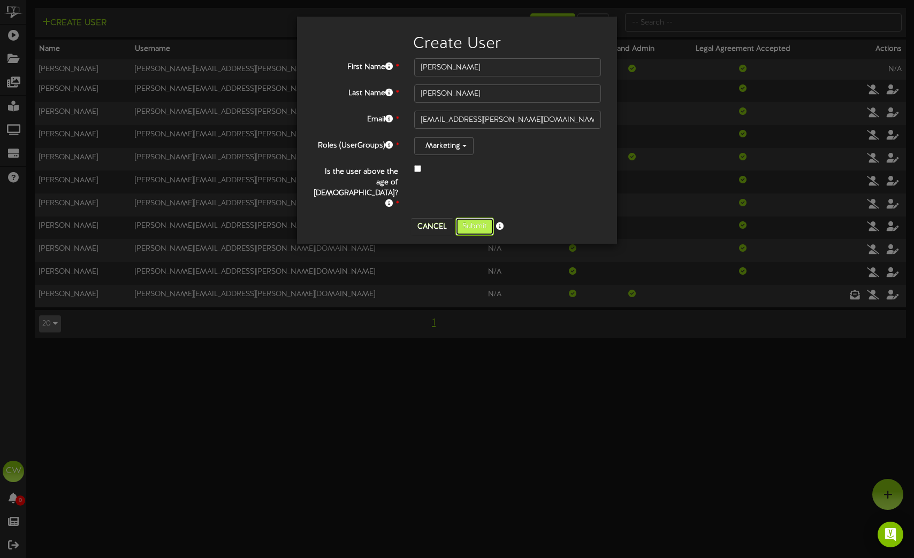
click at [468, 218] on button "Submit" at bounding box center [474, 227] width 39 height 18
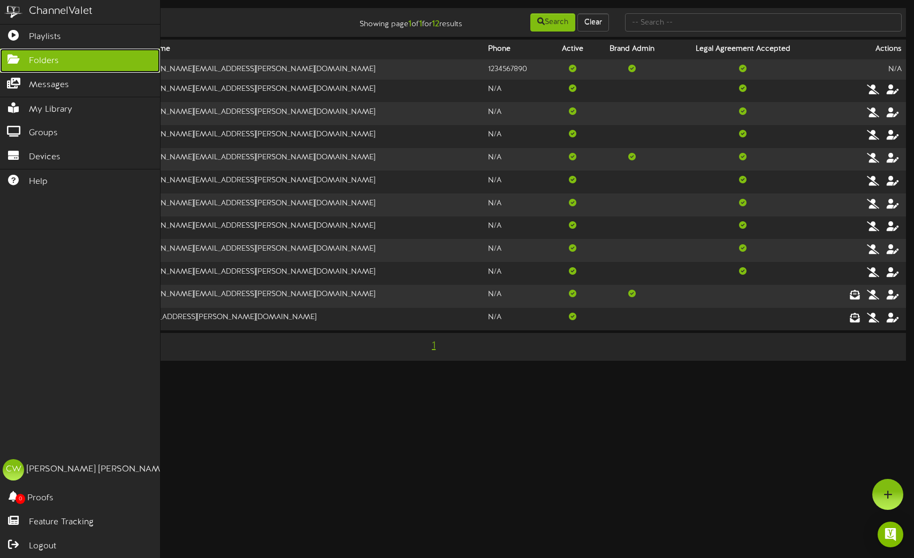
click at [57, 58] on span "Folders" at bounding box center [44, 61] width 30 height 12
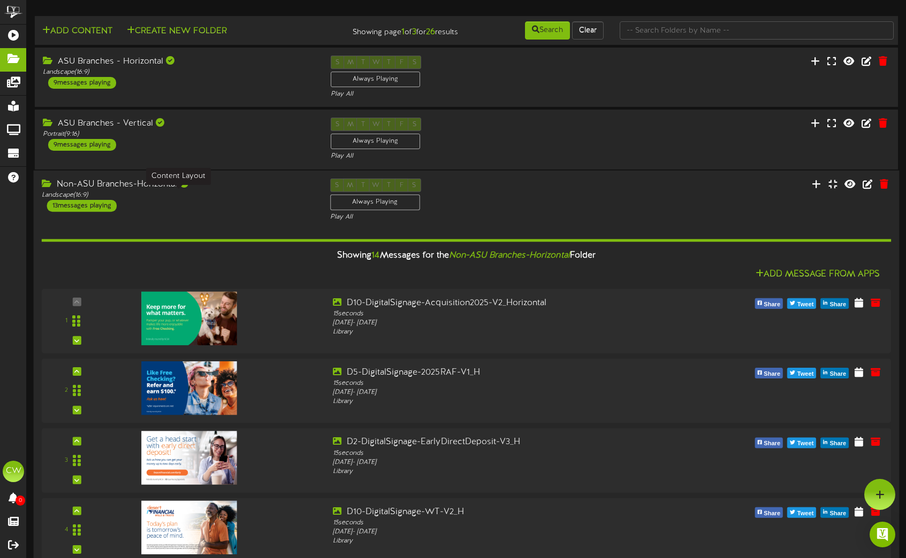
click at [250, 195] on div "Landscape ( 16:9 )" at bounding box center [178, 194] width 272 height 9
